Goal: Information Seeking & Learning: Learn about a topic

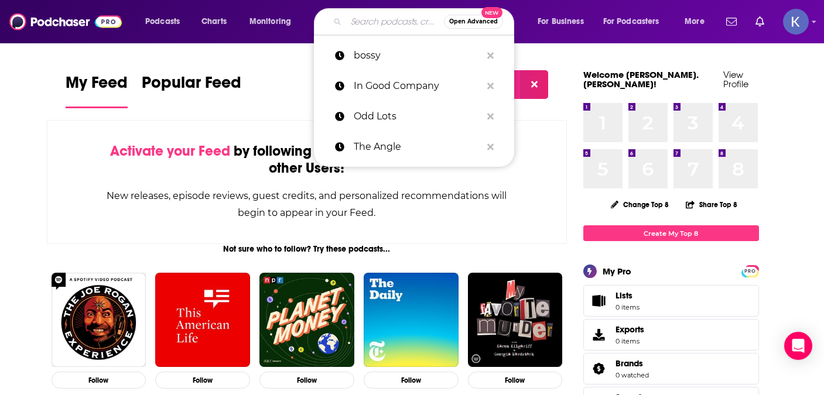
click at [386, 26] on input "Search podcasts, credits, & more..." at bounding box center [395, 21] width 98 height 19
paste input "[PERSON_NAME] Show"
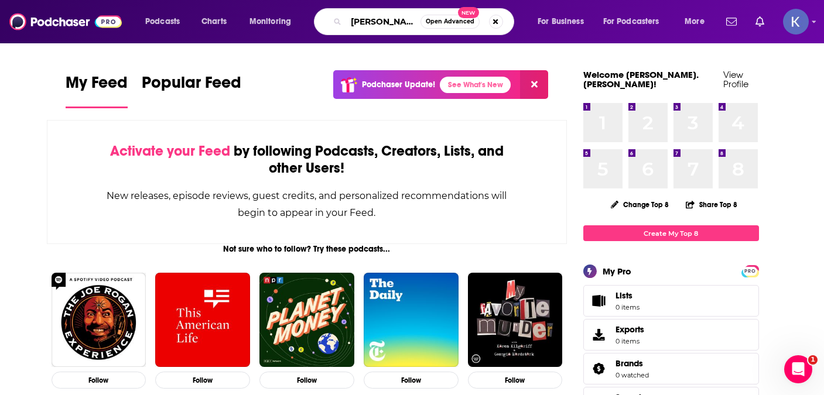
scroll to position [0, 15]
type input "[PERSON_NAME] Show"
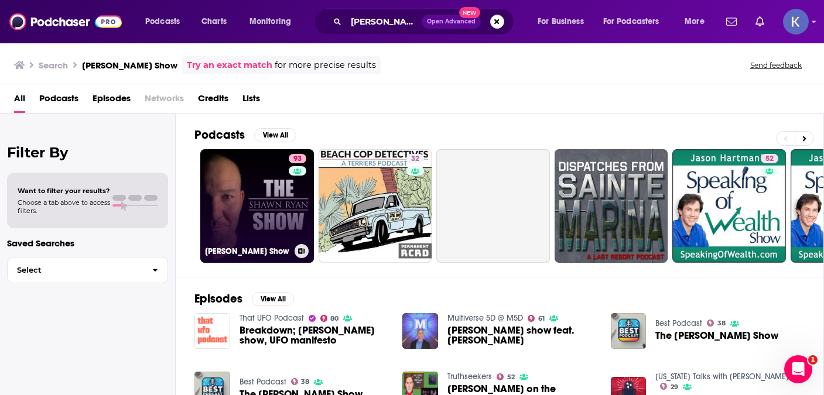
click at [257, 166] on link "93 [PERSON_NAME] Show" at bounding box center [257, 206] width 114 height 114
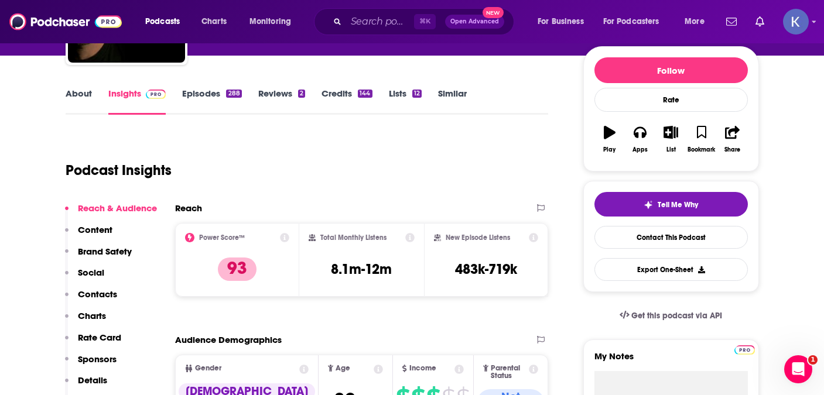
scroll to position [179, 0]
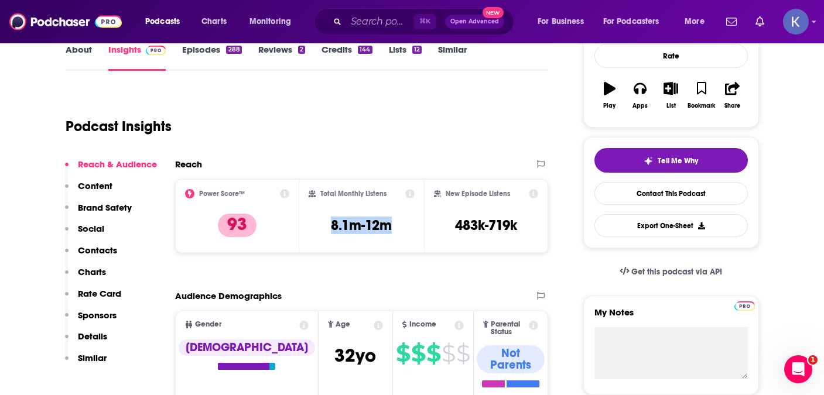
drag, startPoint x: 397, startPoint y: 225, endPoint x: 328, endPoint y: 231, distance: 70.0
click at [328, 231] on div "Total Monthly Listens 8.1m-12m" at bounding box center [362, 216] width 106 height 54
copy h3 "8.1m-12m"
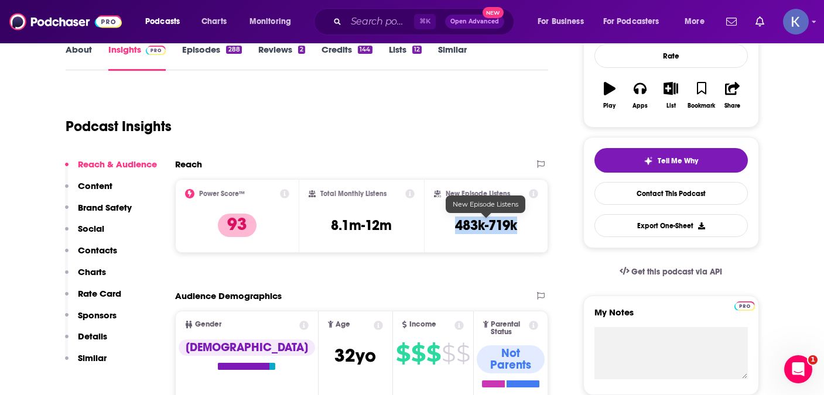
drag, startPoint x: 455, startPoint y: 227, endPoint x: 520, endPoint y: 228, distance: 65.1
click at [520, 228] on div "New Episode Listens 483k-719k" at bounding box center [486, 216] width 105 height 54
copy h3 "483k-719k"
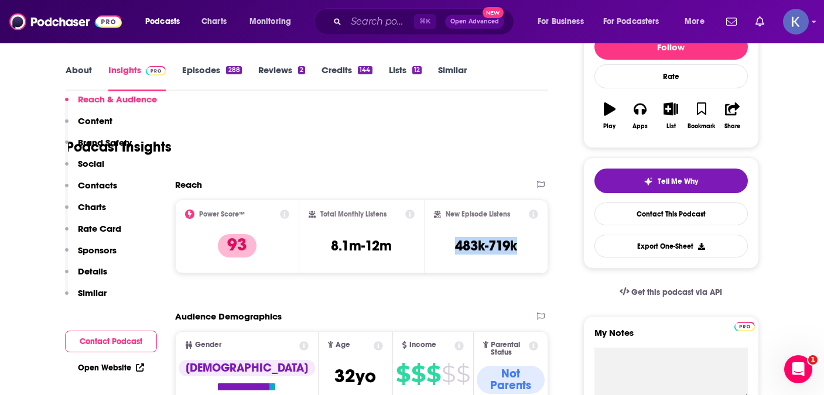
scroll to position [141, 0]
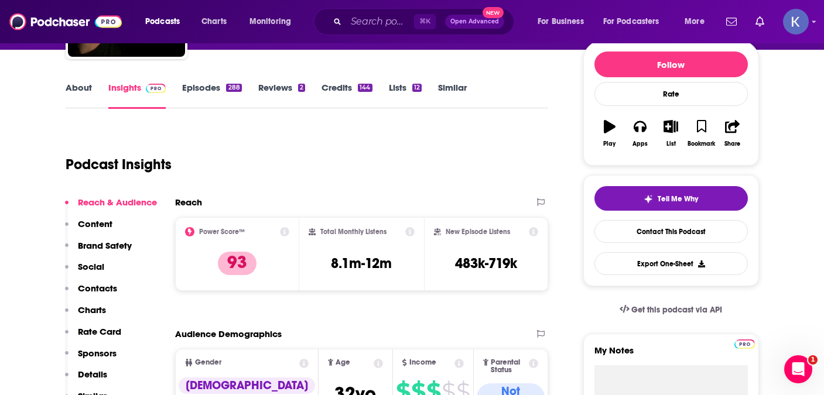
click at [288, 233] on icon at bounding box center [284, 231] width 9 height 9
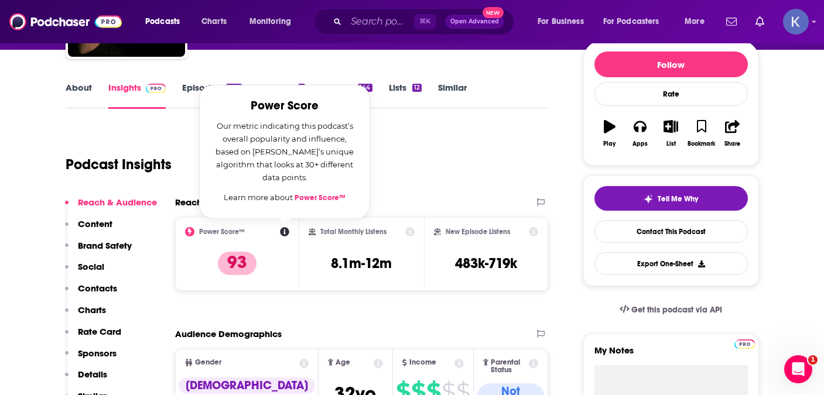
click at [395, 197] on div "Reach" at bounding box center [350, 202] width 350 height 11
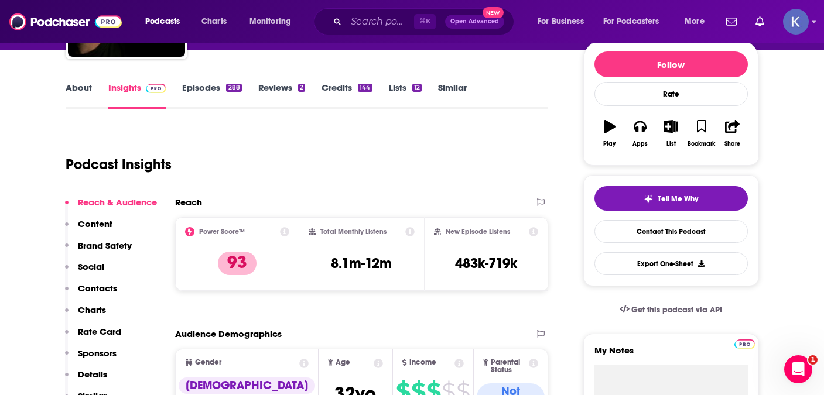
click at [214, 97] on link "Episodes 288" at bounding box center [211, 95] width 59 height 27
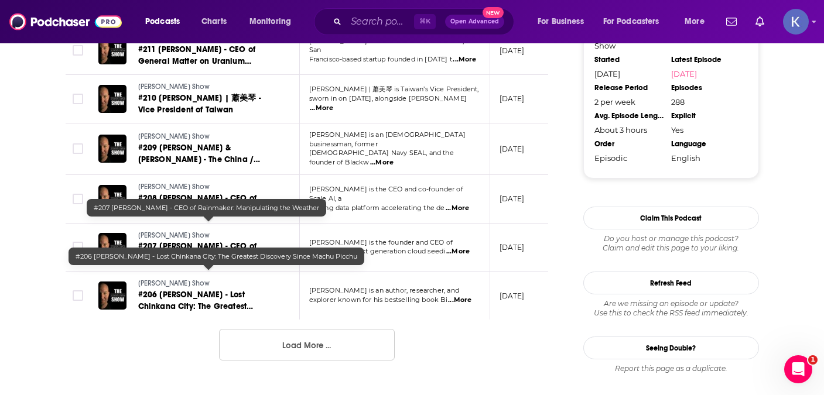
scroll to position [1251, 0]
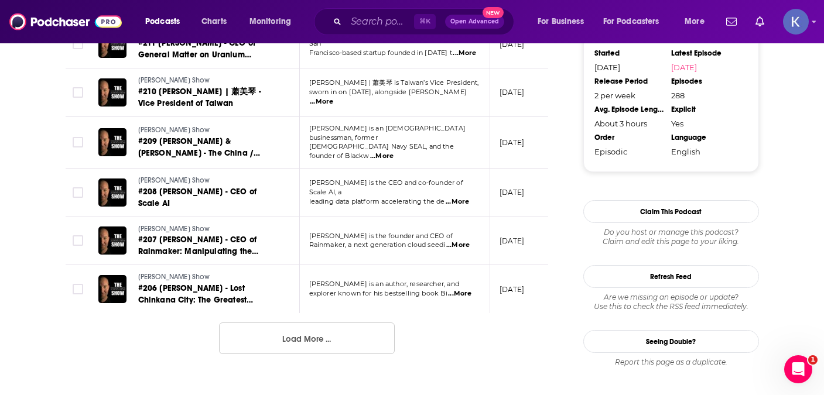
click at [361, 323] on button "Load More ..." at bounding box center [307, 339] width 176 height 32
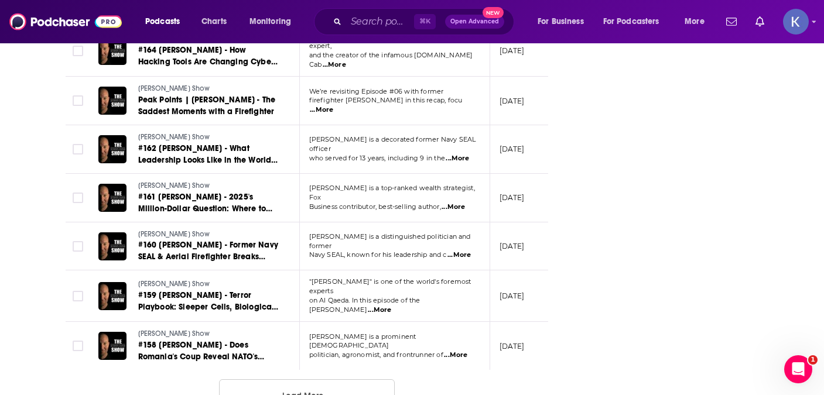
scroll to position [2421, 0]
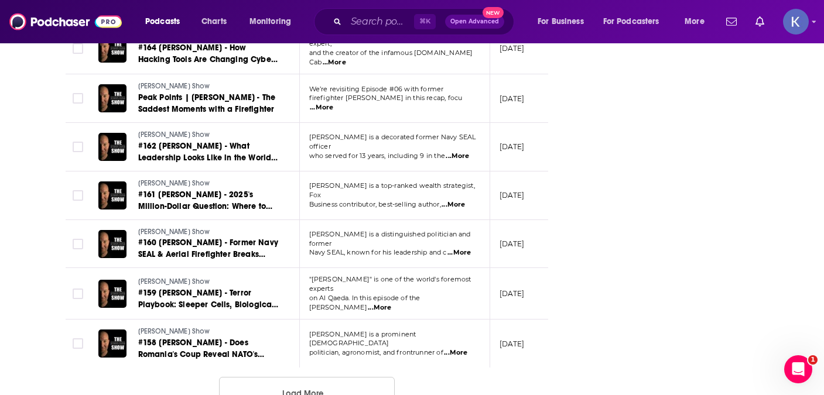
click at [354, 377] on button "Load More ..." at bounding box center [307, 393] width 176 height 32
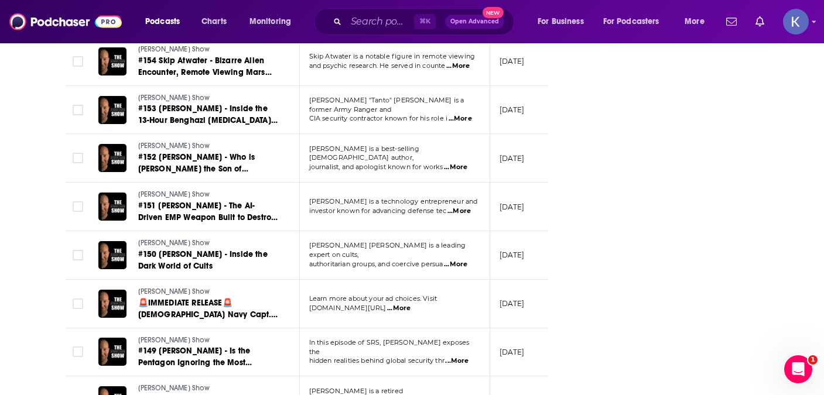
scroll to position [2906, 0]
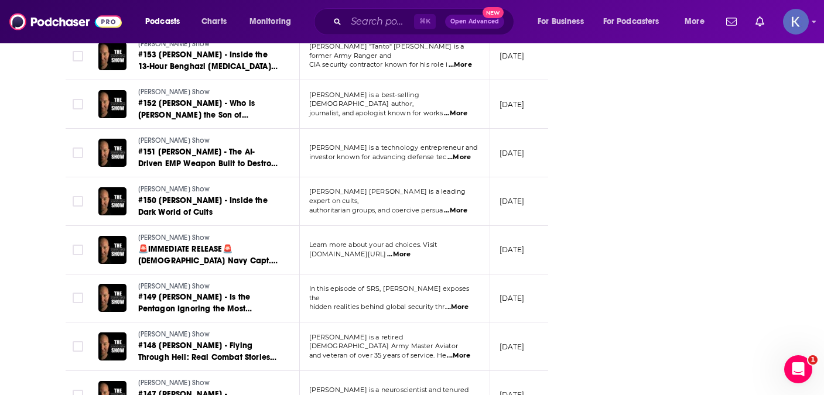
click at [397, 279] on td "In this episode of SRS, [PERSON_NAME] exposes the hidden realities behind globa…" at bounding box center [395, 299] width 190 height 49
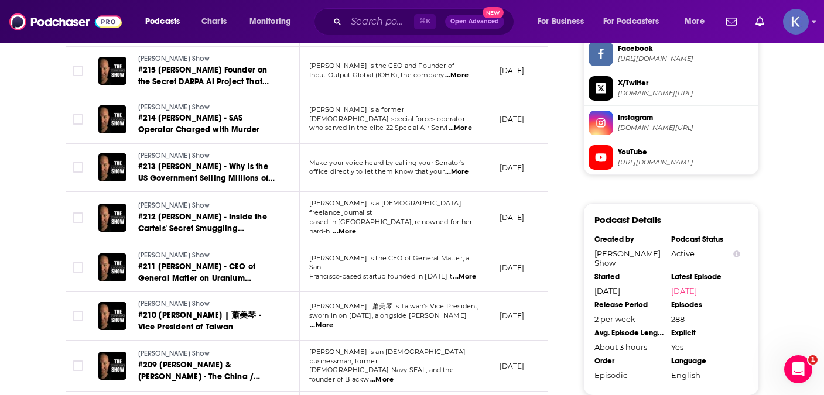
scroll to position [949, 0]
